Goal: Task Accomplishment & Management: Manage account settings

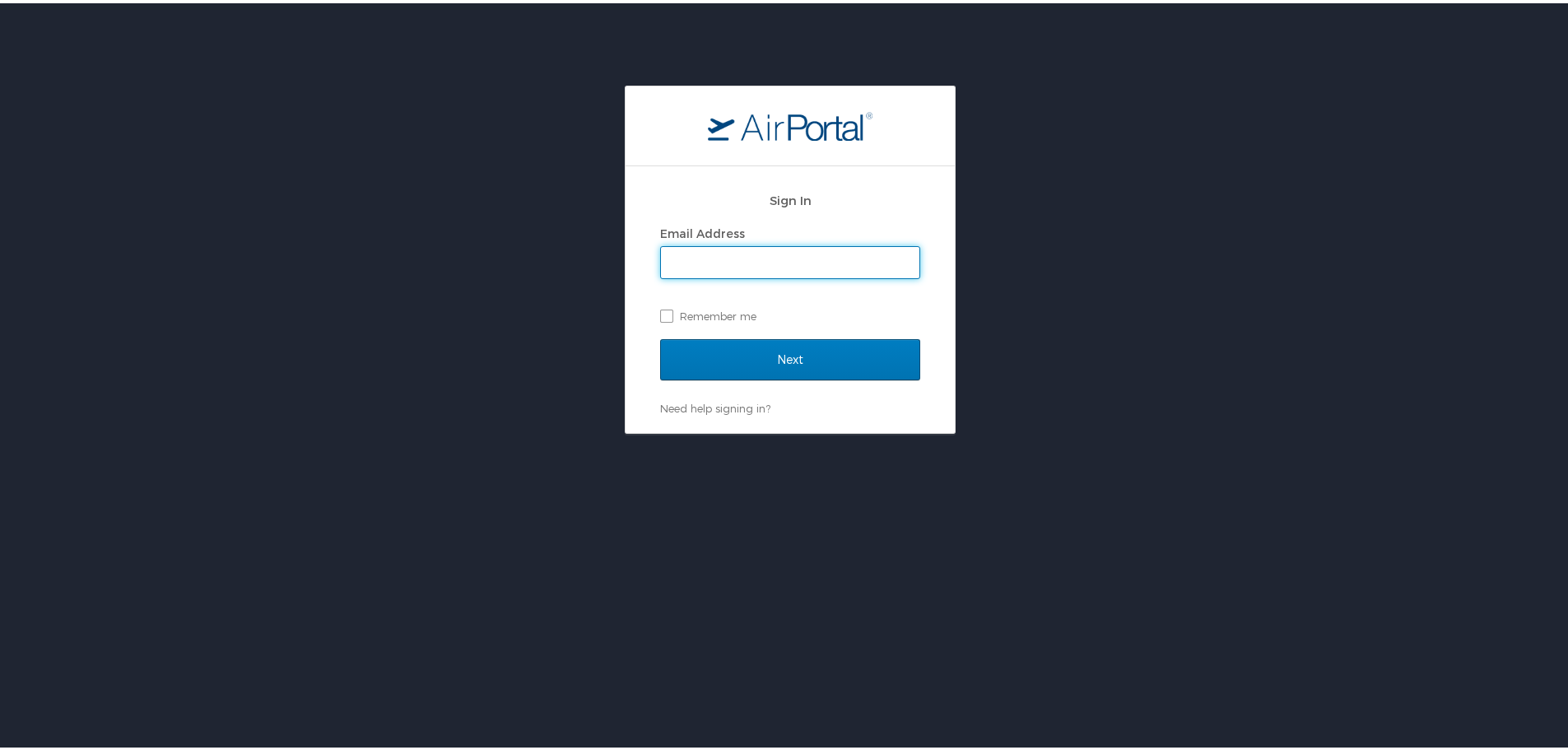
click at [731, 260] on input "Email Address" at bounding box center [790, 259] width 258 height 31
type input "patricia.sowles@i3-corps.com"
click at [660, 336] on input "Next" at bounding box center [790, 356] width 260 height 41
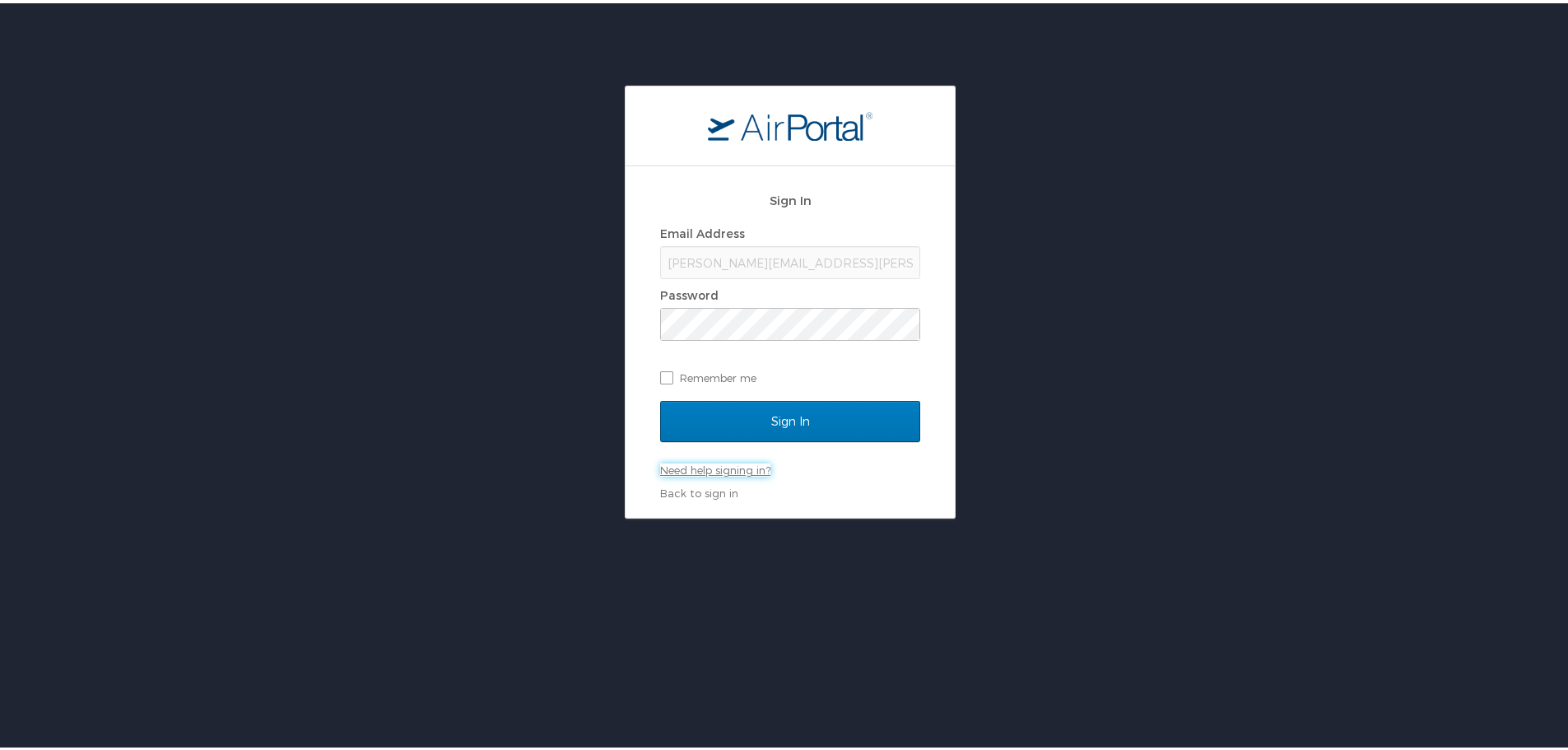
click at [742, 469] on link "Need help signing in?" at bounding box center [715, 466] width 110 height 13
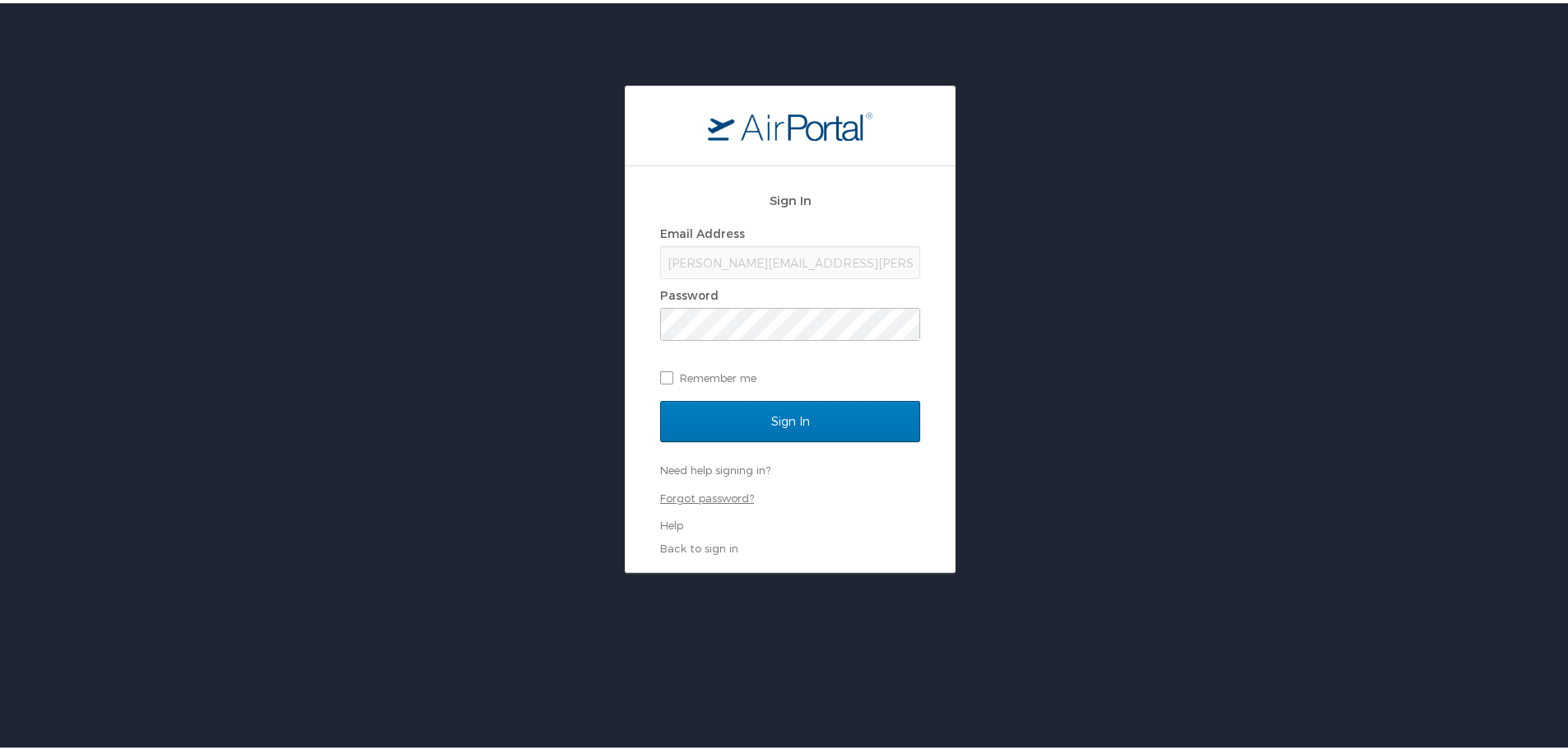
click at [716, 492] on link "Forgot password?" at bounding box center [707, 495] width 94 height 13
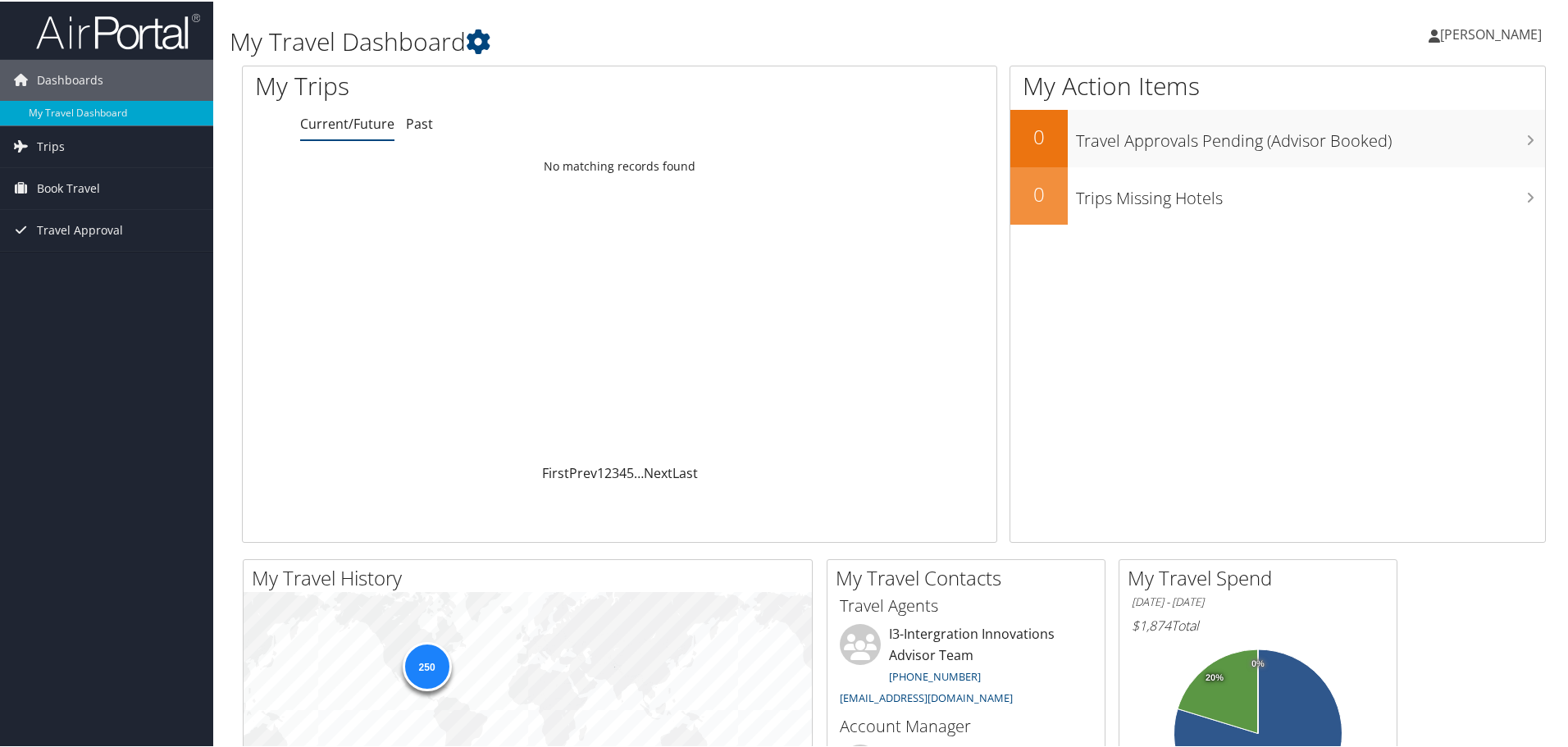
click at [1480, 31] on span "[PERSON_NAME]" at bounding box center [1492, 33] width 102 height 18
click at [1400, 144] on link "View Travel Profile" at bounding box center [1447, 145] width 183 height 28
